Goal: Transaction & Acquisition: Obtain resource

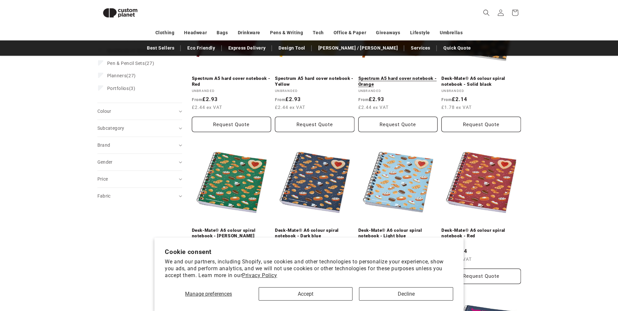
scroll to position [89, 0]
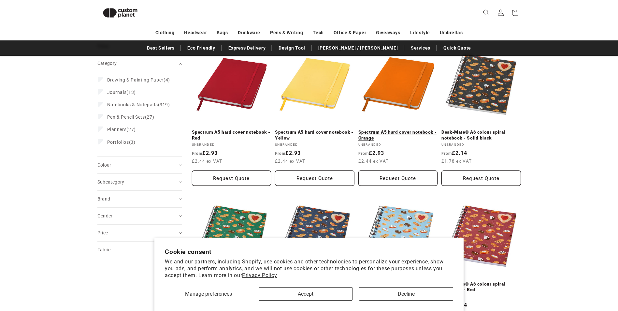
click at [403, 129] on link "Spectrum A5 hard cover notebook - Orange" at bounding box center [398, 134] width 80 height 11
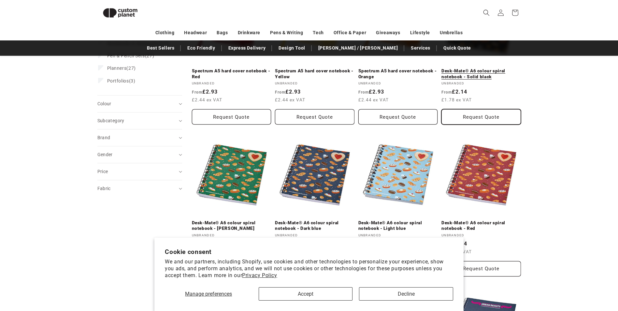
scroll to position [220, 0]
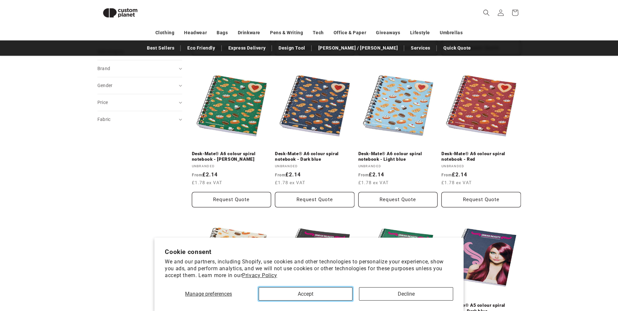
click at [330, 295] on button "Accept" at bounding box center [306, 293] width 94 height 13
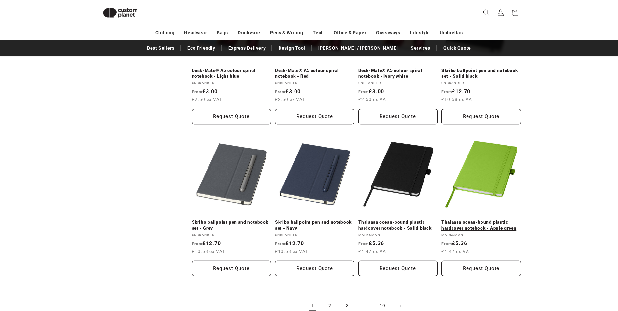
scroll to position [676, 0]
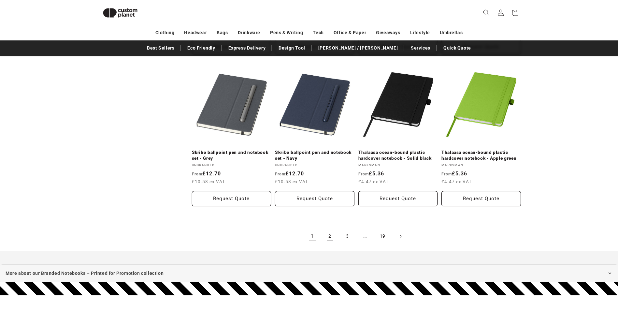
click at [323, 240] on link "2" at bounding box center [330, 236] width 14 height 14
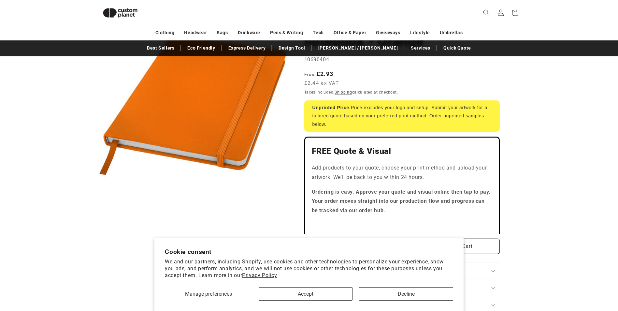
scroll to position [89, 0]
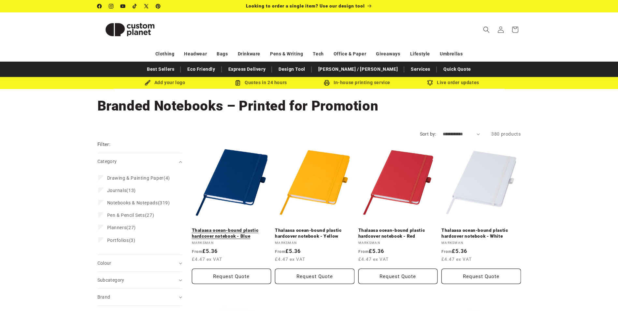
click at [253, 239] on link "Thalaasa ocean-bound plastic hardcover notebook - Blue" at bounding box center [232, 232] width 80 height 11
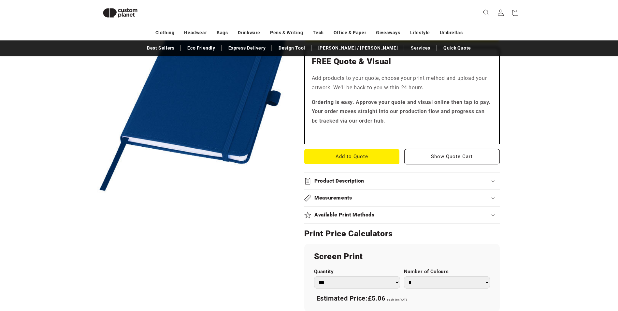
scroll to position [219, 0]
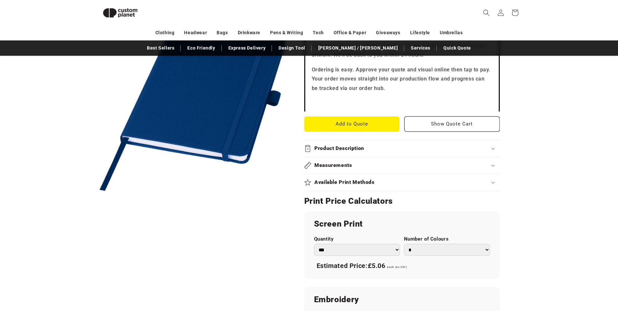
click at [368, 188] on summary "Available Print Methods" at bounding box center [402, 182] width 196 height 17
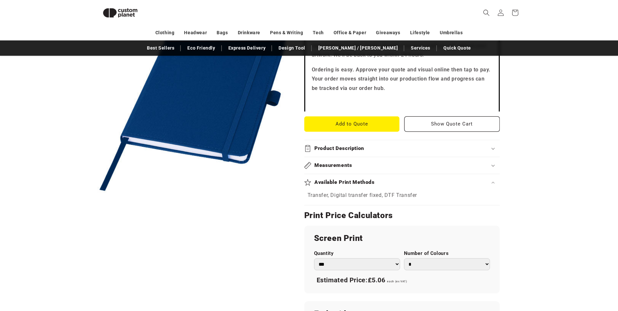
click at [372, 163] on div "Measurements" at bounding box center [402, 165] width 196 height 7
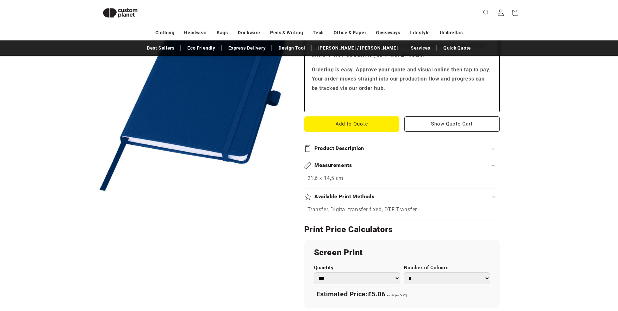
click at [378, 148] on div "Product Description" at bounding box center [402, 148] width 196 height 7
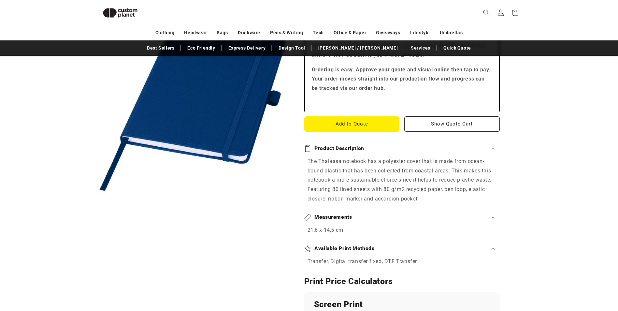
click at [378, 148] on div "Product Description" at bounding box center [402, 148] width 196 height 7
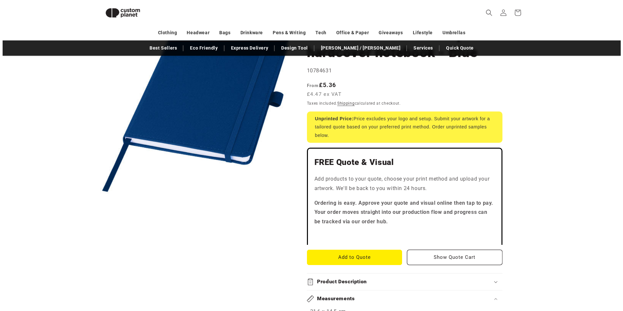
scroll to position [0, 0]
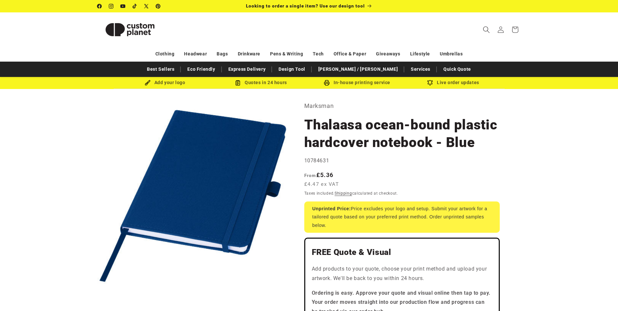
click at [486, 29] on icon "Search" at bounding box center [486, 29] width 7 height 7
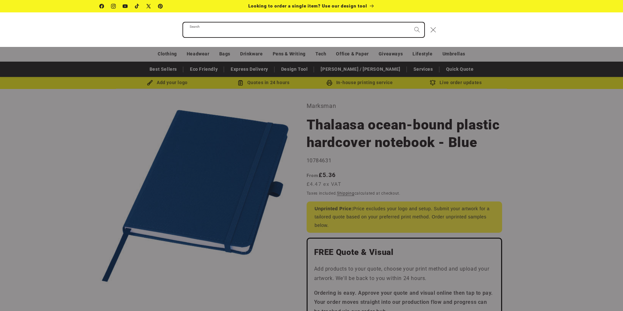
click at [380, 34] on input "Search" at bounding box center [303, 29] width 241 height 15
type input "******"
click at [410, 22] on button "Search" at bounding box center [417, 29] width 14 height 14
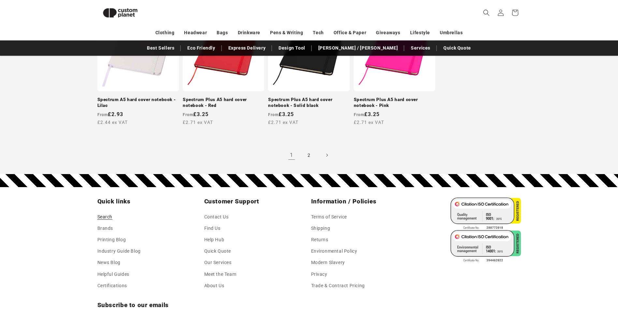
scroll to position [618, 0]
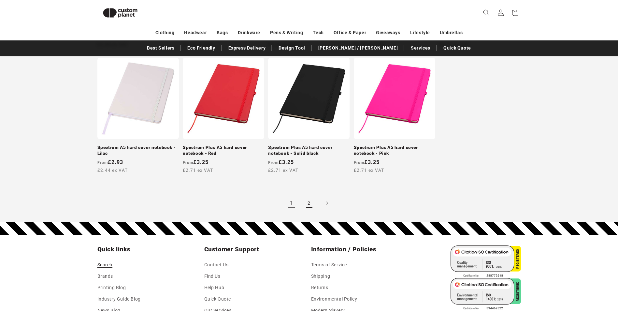
click at [314, 199] on link "2" at bounding box center [309, 203] width 14 height 14
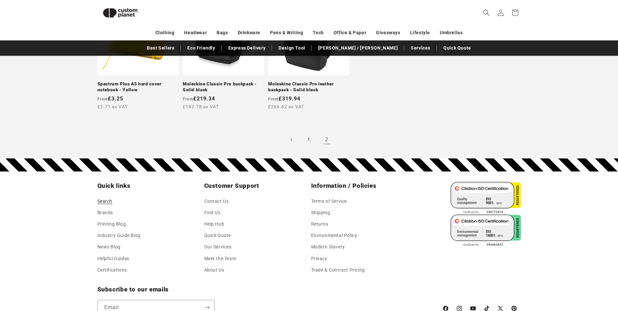
scroll to position [97, 0]
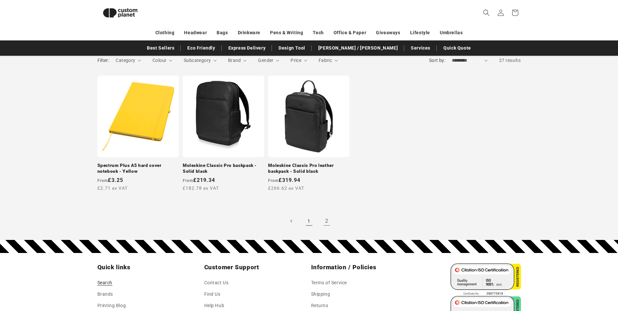
click at [308, 221] on link "1" at bounding box center [309, 221] width 14 height 14
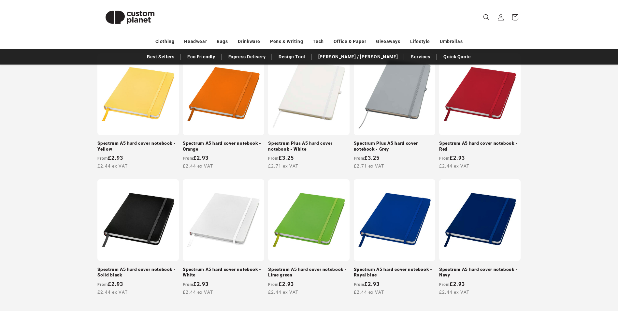
scroll to position [195, 0]
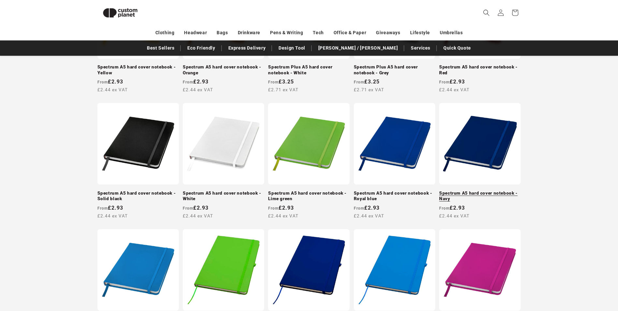
click at [492, 190] on link "Spectrum A5 hard cover notebook - Navy" at bounding box center [479, 195] width 81 height 11
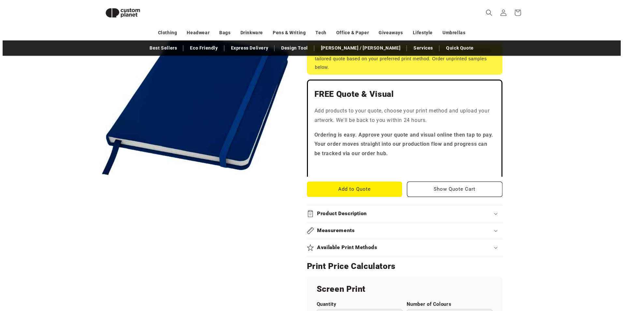
scroll to position [154, 0]
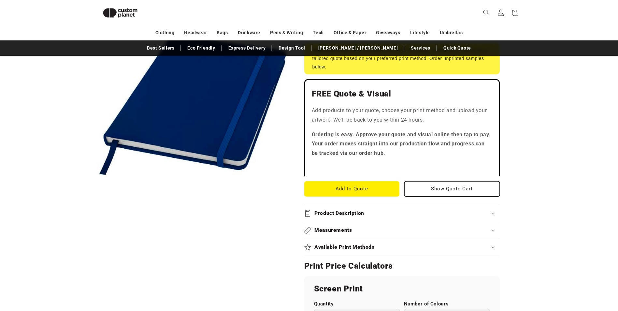
click at [455, 193] on button "Show Quote Cart" at bounding box center [451, 188] width 95 height 15
click at [372, 185] on button "Add to Quote" at bounding box center [351, 188] width 95 height 15
